Goal: Task Accomplishment & Management: Use online tool/utility

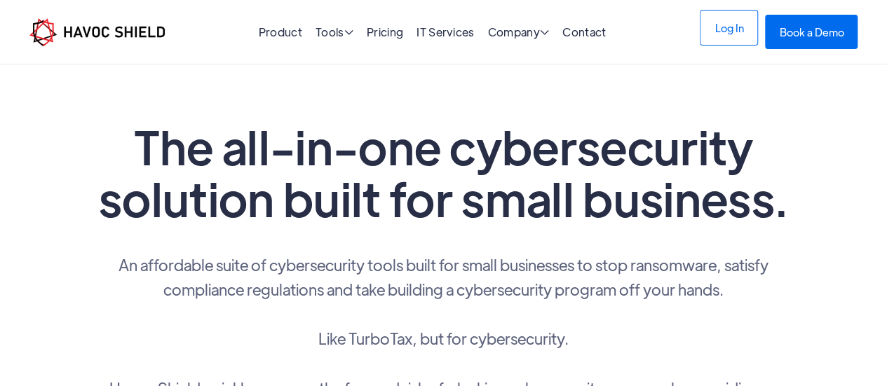
click at [722, 37] on link "Log In" at bounding box center [729, 28] width 58 height 36
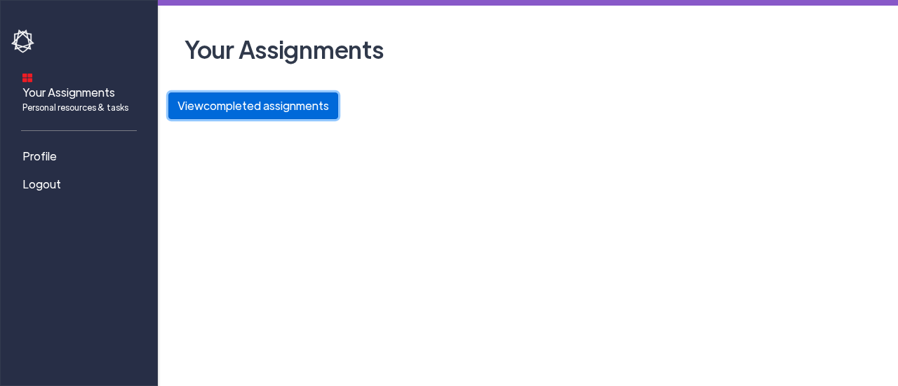
click at [282, 110] on button "View completed assignments" at bounding box center [253, 106] width 170 height 27
